Goal: Information Seeking & Learning: Learn about a topic

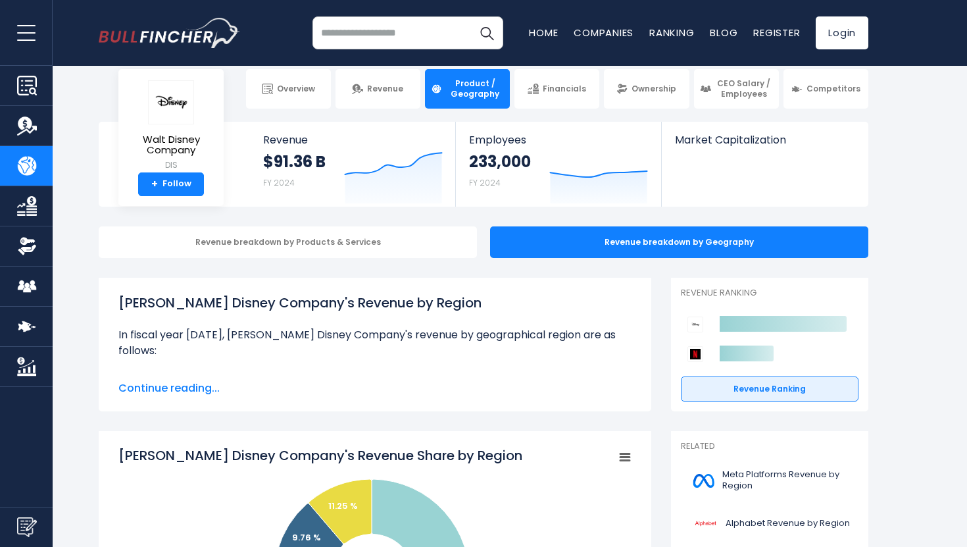
scroll to position [4, 0]
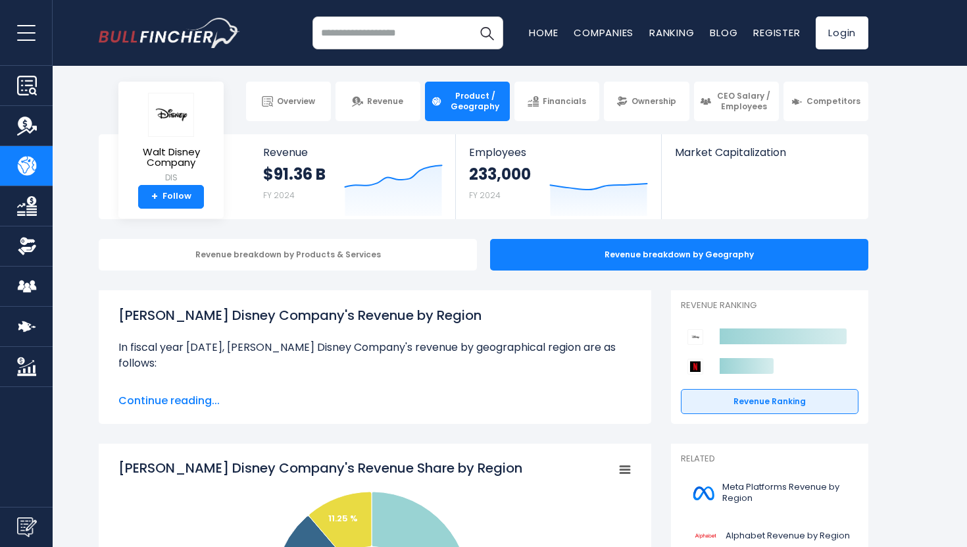
click at [191, 398] on span "Continue reading..." at bounding box center [374, 401] width 513 height 16
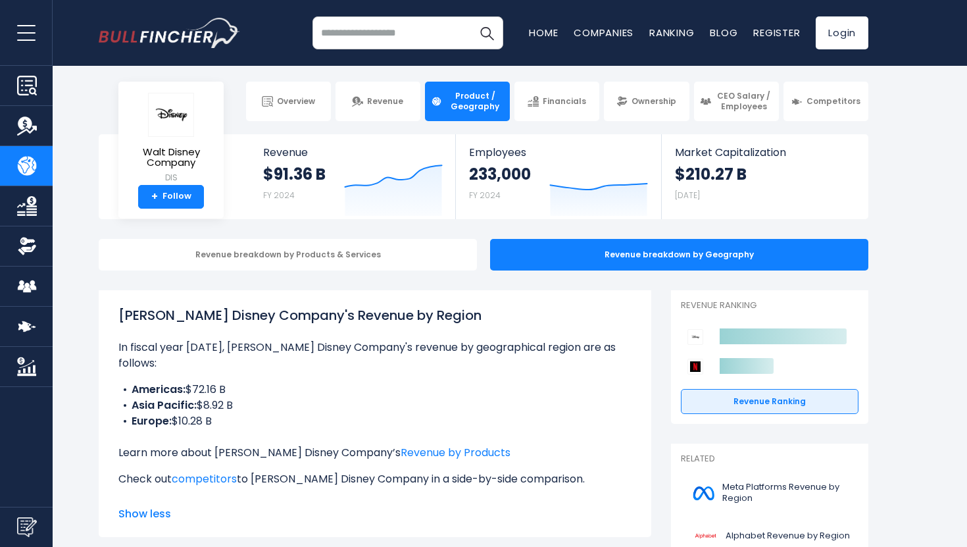
drag, startPoint x: 246, startPoint y: 387, endPoint x: 136, endPoint y: 375, distance: 110.6
click at [136, 382] on ul "Americas: $72.16 B Asia Pacific: $8.92 B Europe: $10.28 B" at bounding box center [374, 405] width 513 height 47
click at [136, 382] on b "Americas:" at bounding box center [159, 389] width 54 height 15
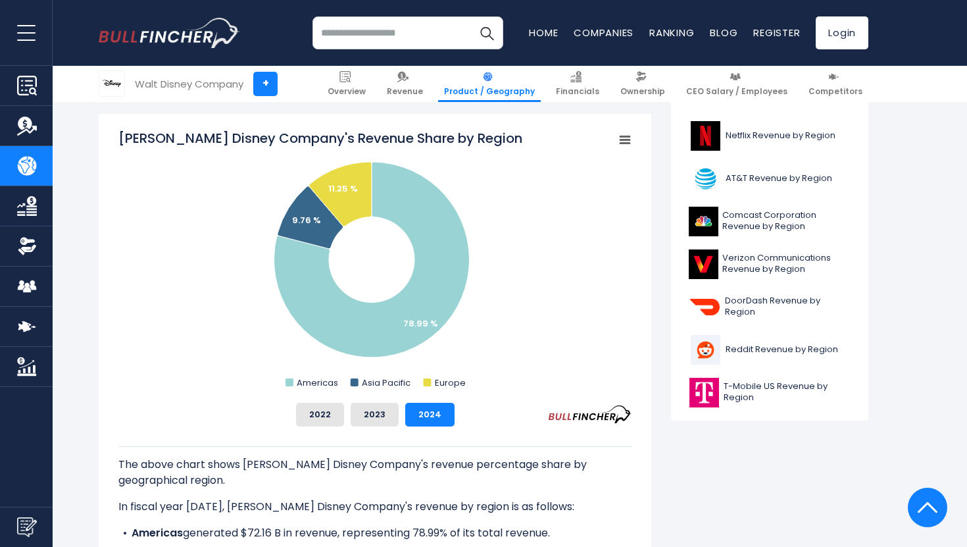
scroll to position [0, 0]
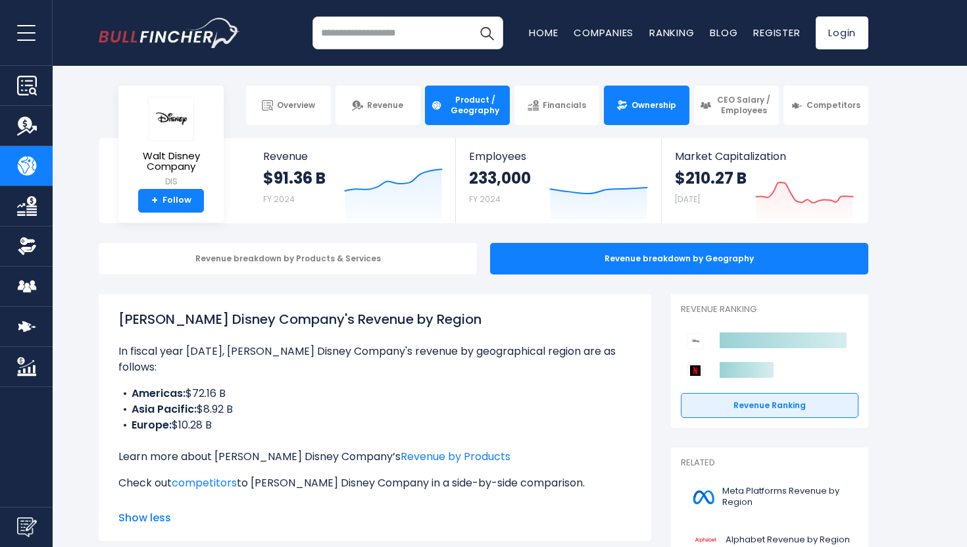
click at [627, 107] on img at bounding box center [621, 105] width 11 height 11
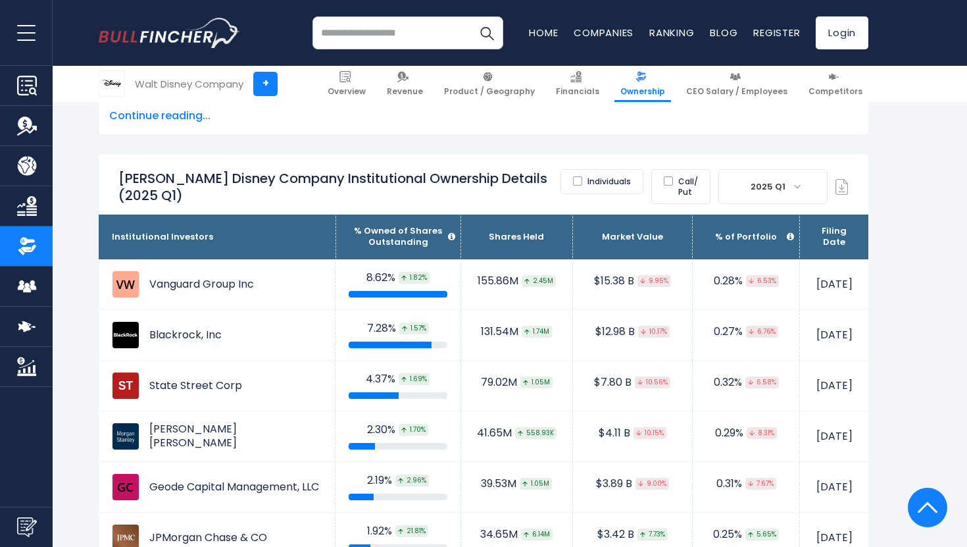
scroll to position [887, 0]
